Goal: Information Seeking & Learning: Learn about a topic

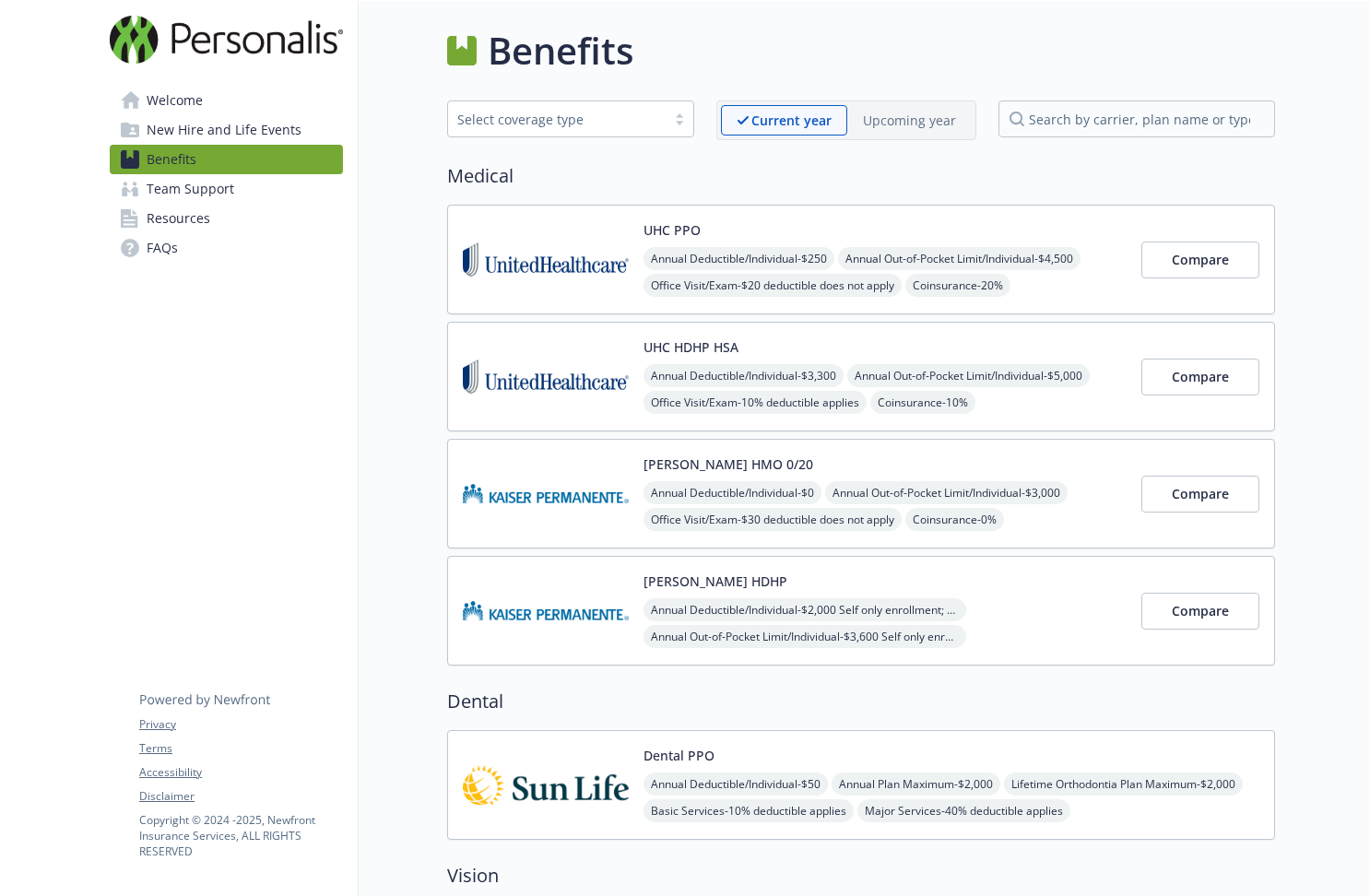
click at [853, 30] on div "Benefits" at bounding box center [862, 50] width 828 height 55
